Goal: Information Seeking & Learning: Learn about a topic

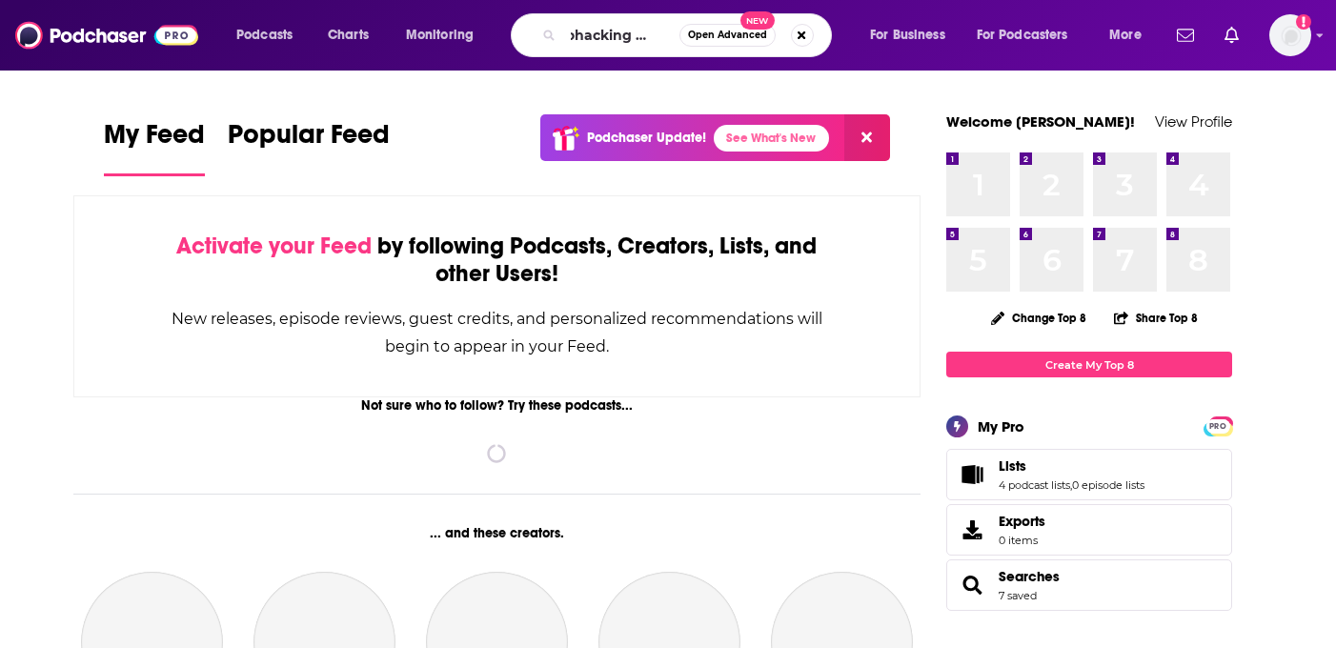
scroll to position [0, 26]
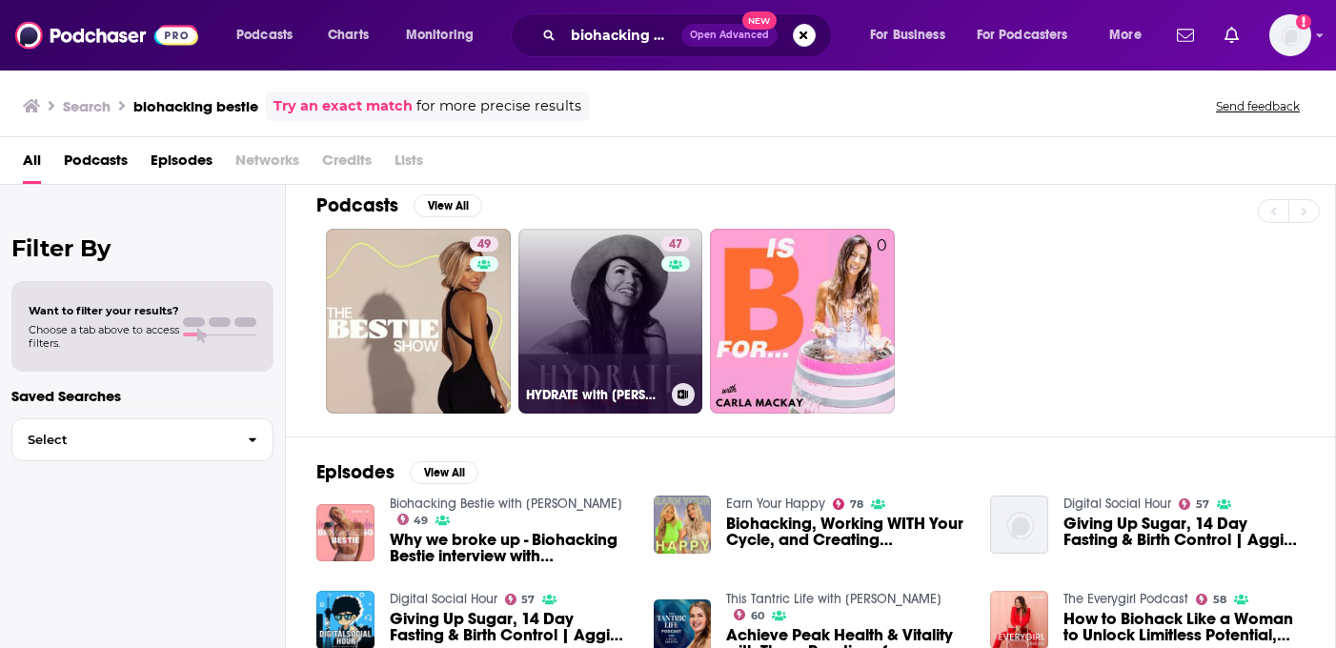
scroll to position [15, 0]
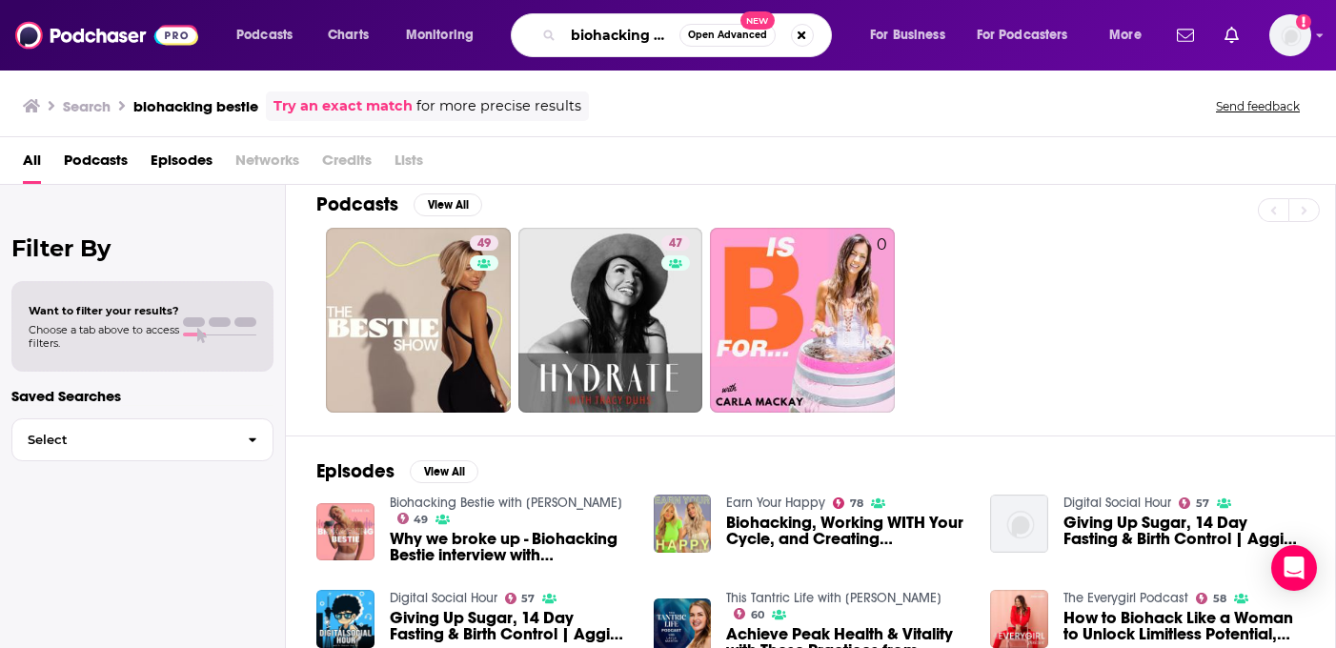
click at [624, 38] on input "biohacking bestie" at bounding box center [621, 35] width 116 height 30
type input "ancient health"
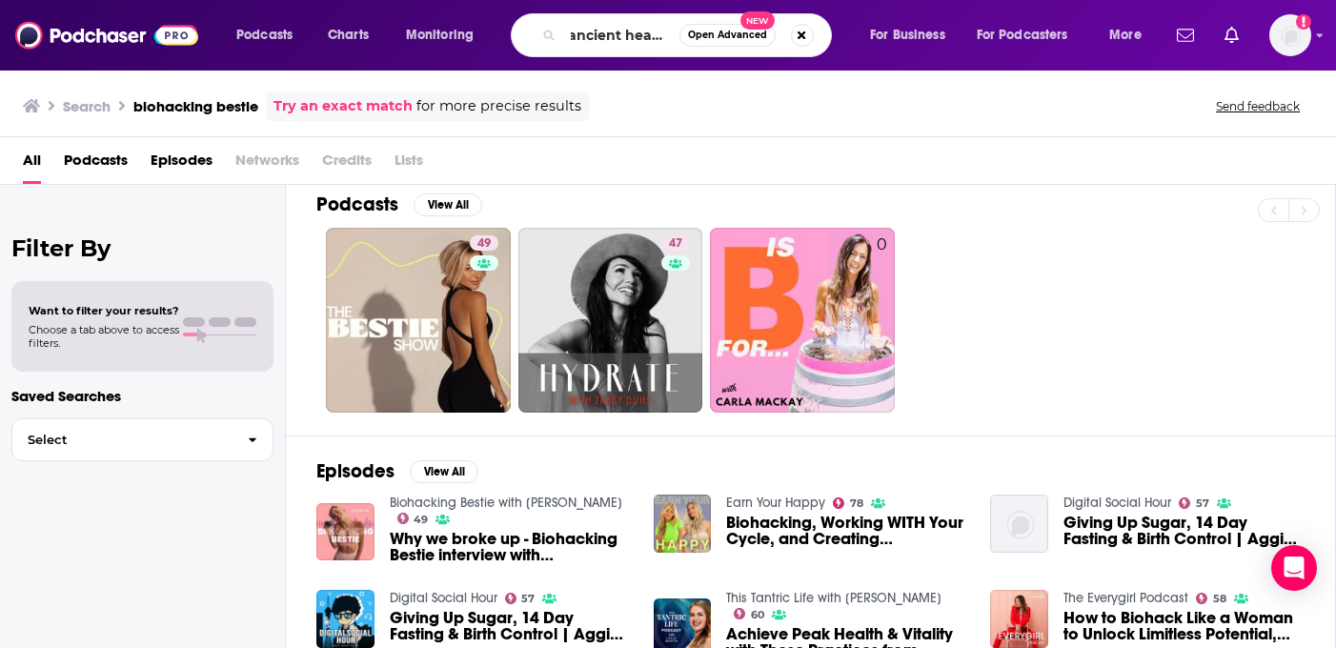
scroll to position [15, 0]
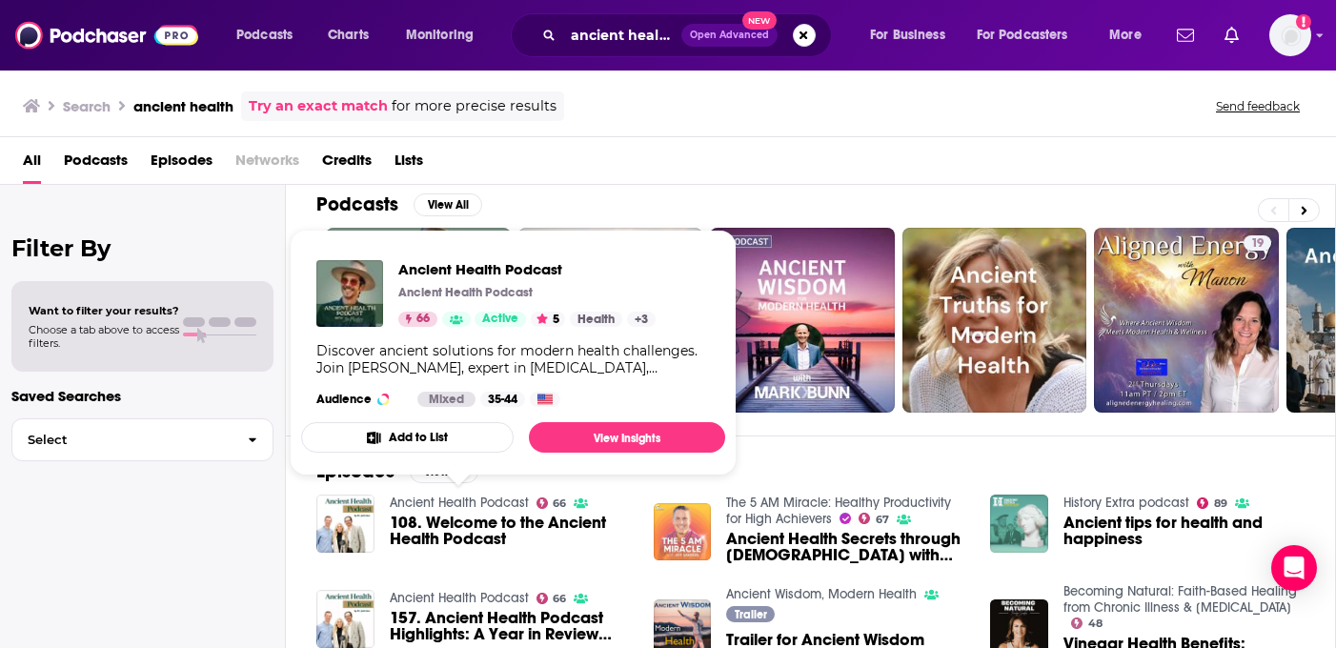
click at [442, 501] on link "Ancient Health Podcast" at bounding box center [459, 503] width 139 height 16
